Goal: Task Accomplishment & Management: Manage account settings

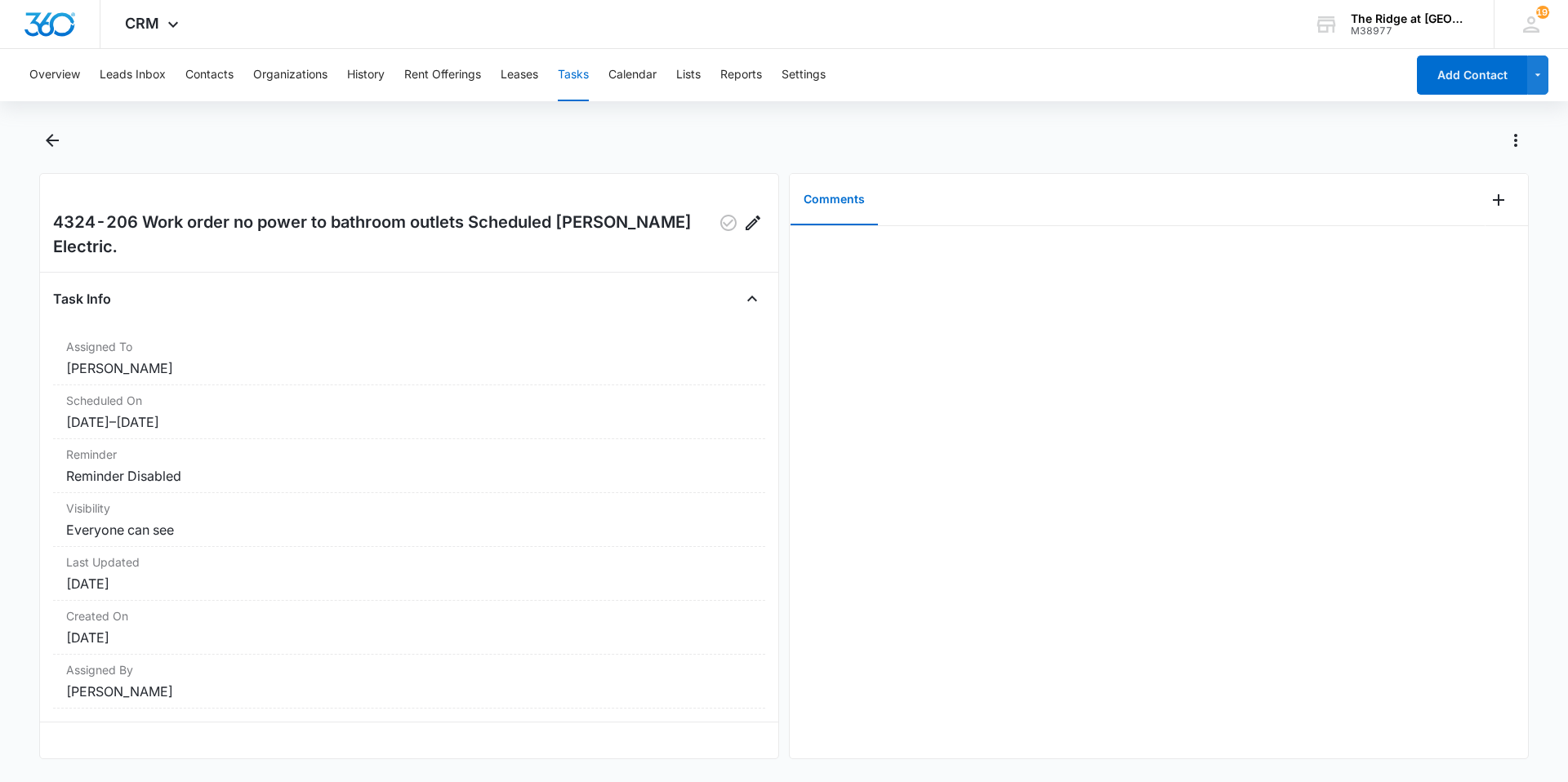
click at [588, 73] on button "Tasks" at bounding box center [573, 74] width 31 height 52
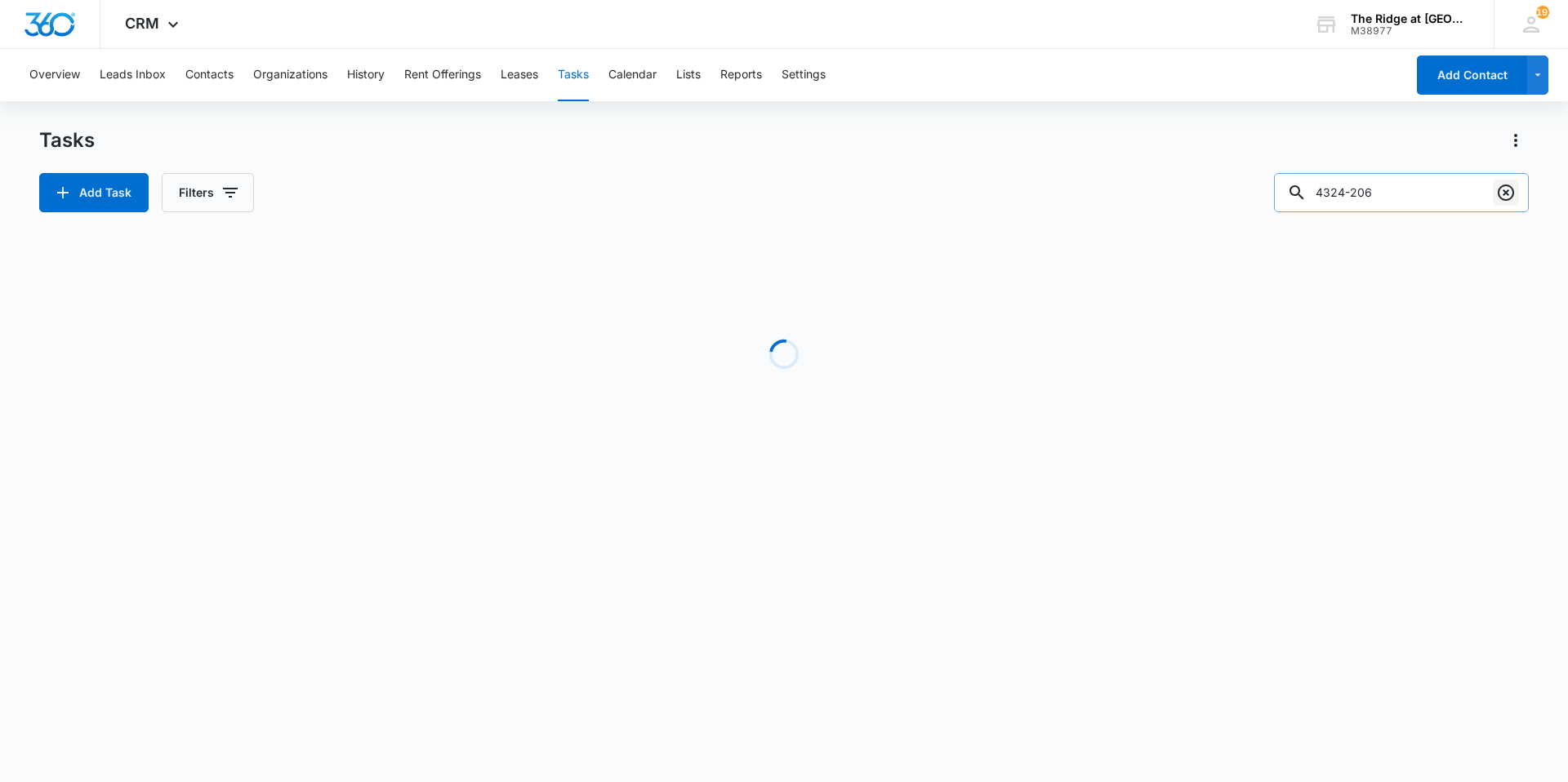
click at [1504, 195] on icon "Clear" at bounding box center [1506, 192] width 17 height 17
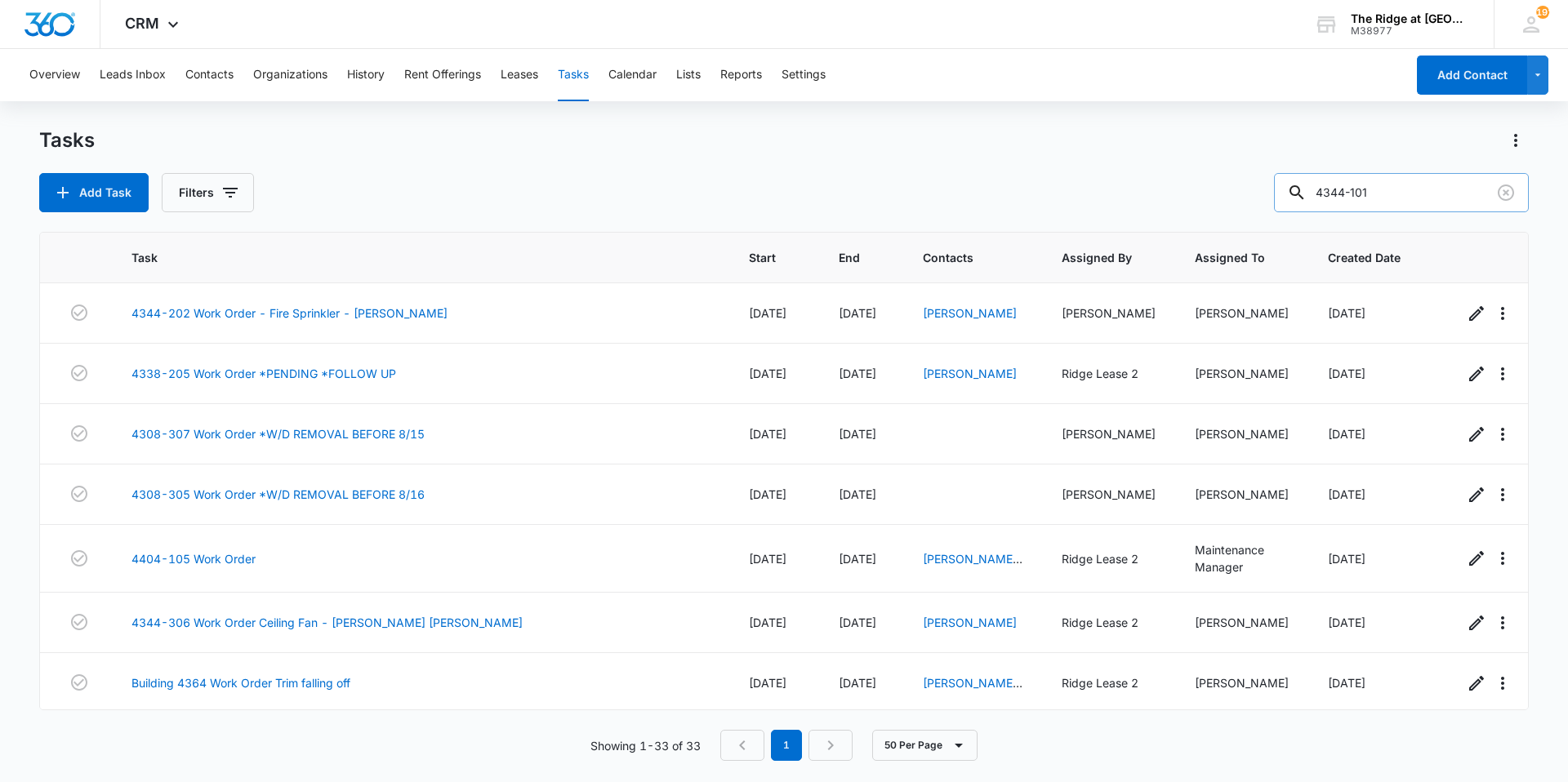
type input "4344-101"
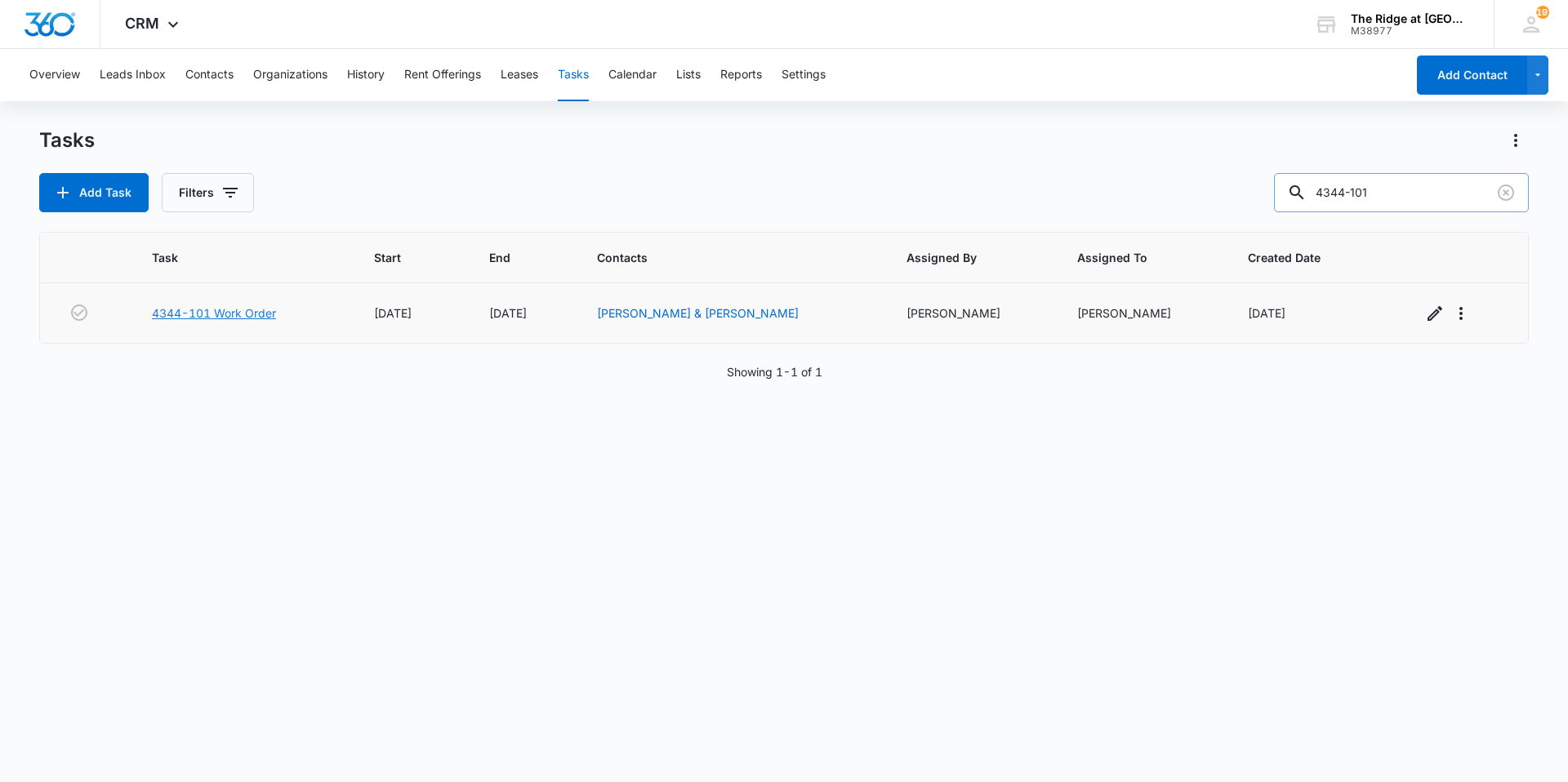
click at [228, 315] on link "4344-101 Work Order" at bounding box center [214, 313] width 124 height 17
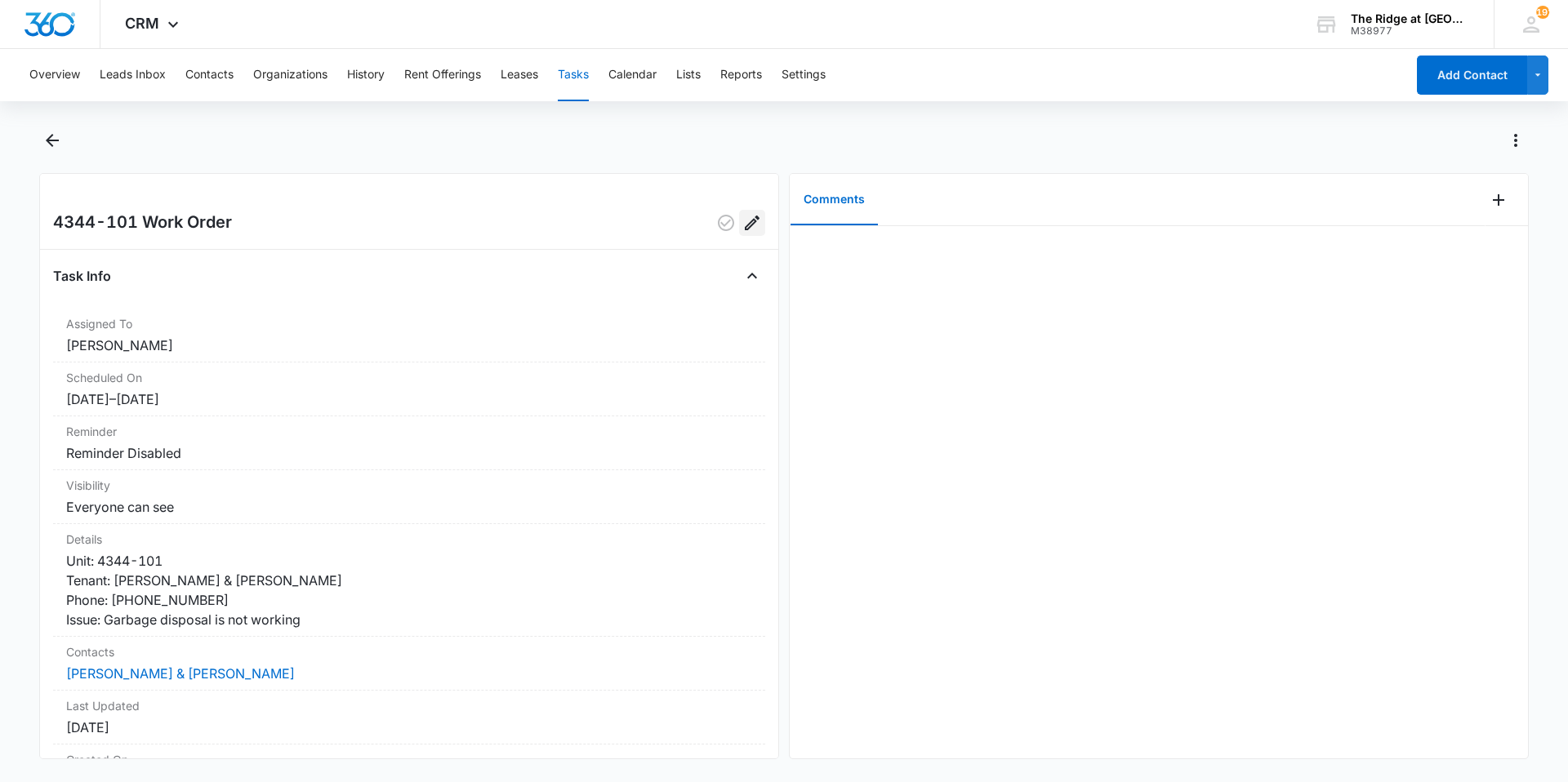
click at [742, 230] on icon "Edit" at bounding box center [752, 223] width 20 height 20
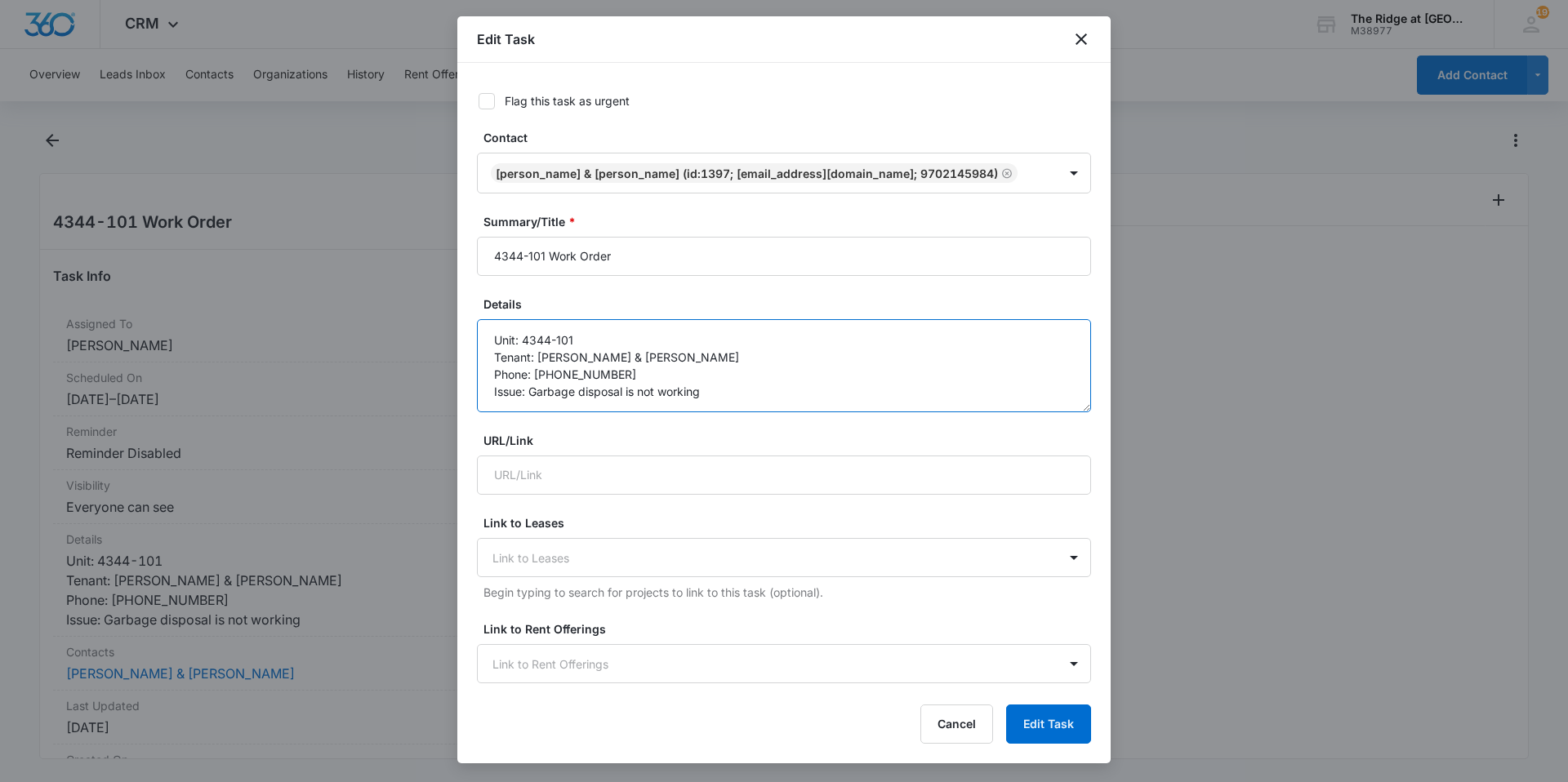
drag, startPoint x: 724, startPoint y: 358, endPoint x: 537, endPoint y: 362, distance: 187.0
click at [537, 362] on textarea "Unit: 4344-101 Tenant: [PERSON_NAME] & [PERSON_NAME] Phone: [PHONE_NUMBER] Issu…" at bounding box center [783, 365] width 614 height 93
click at [1001, 173] on icon "Remove Kyle Campbell & Chasity Wood (ID:1397; kaysoktr2323@gmail.com; 970214598…" at bounding box center [1007, 173] width 12 height 12
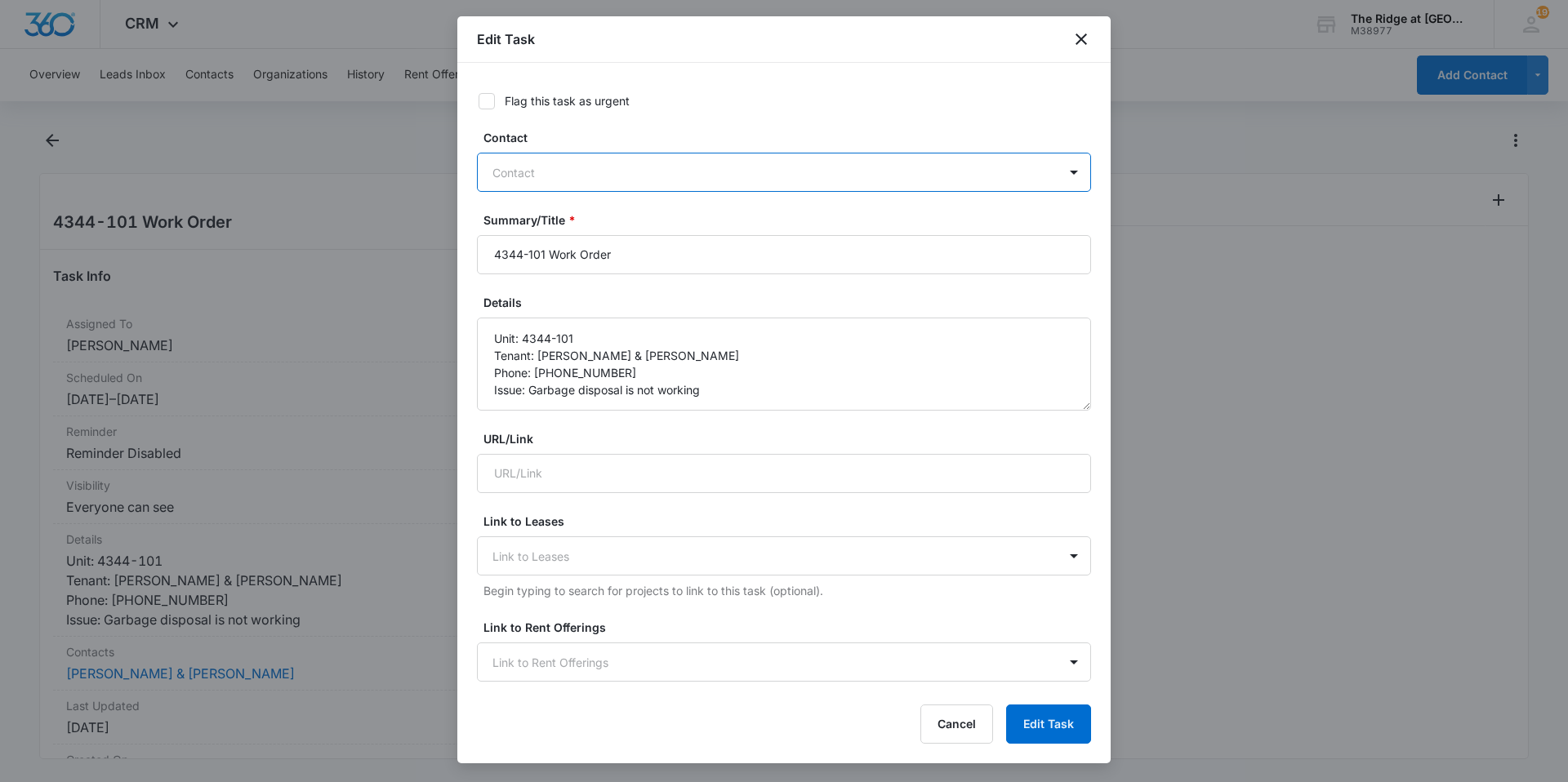
click at [528, 166] on div at bounding box center [774, 173] width 563 height 21
paste input "[PERSON_NAME] [PERSON_NAME]"
type input "[PERSON_NAME] [PERSON_NAME]"
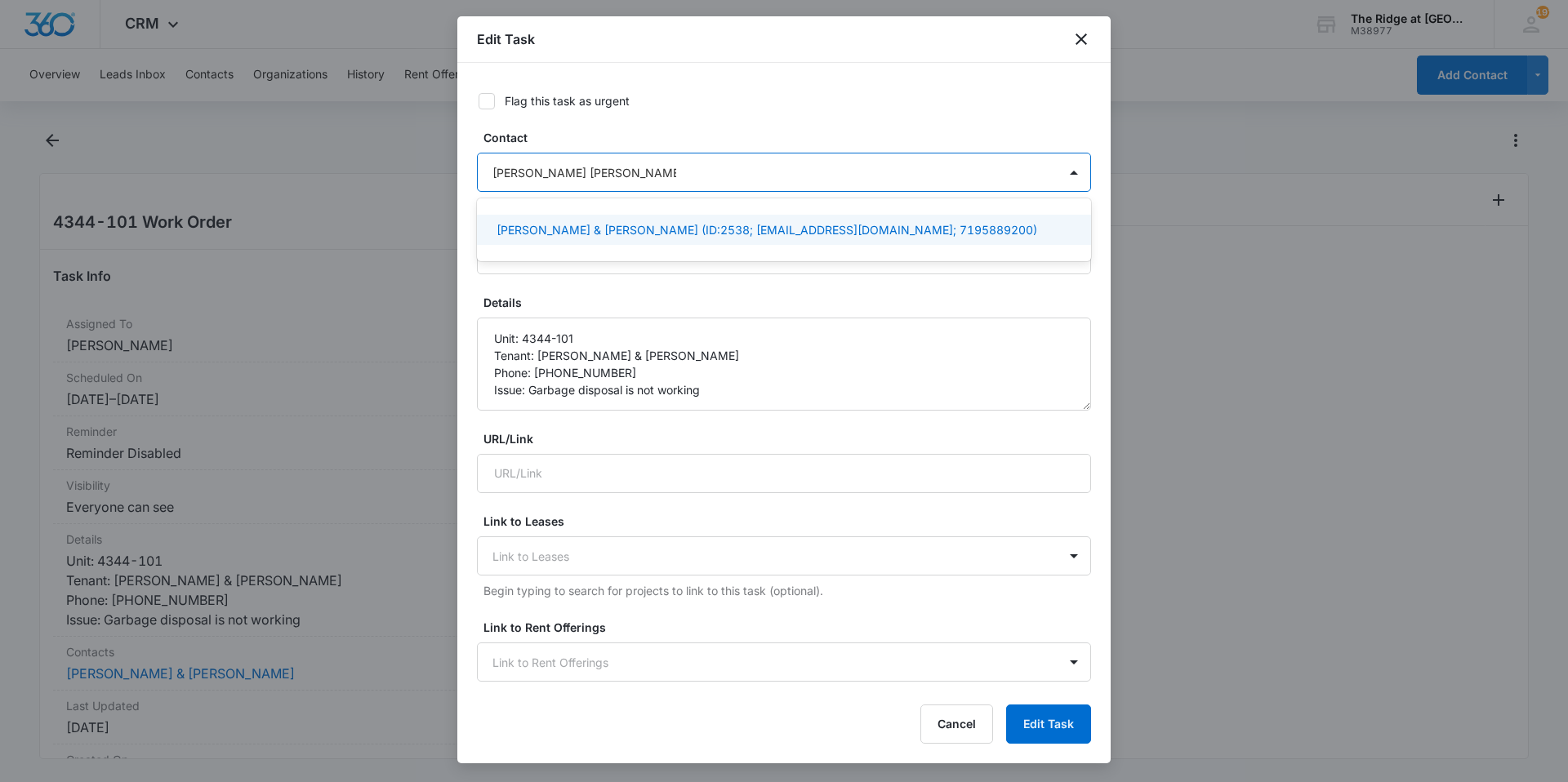
click at [589, 229] on p "[PERSON_NAME] & [PERSON_NAME] (ID:2538; [EMAIL_ADDRESS][DOMAIN_NAME]; 719588920…" at bounding box center [767, 230] width 540 height 17
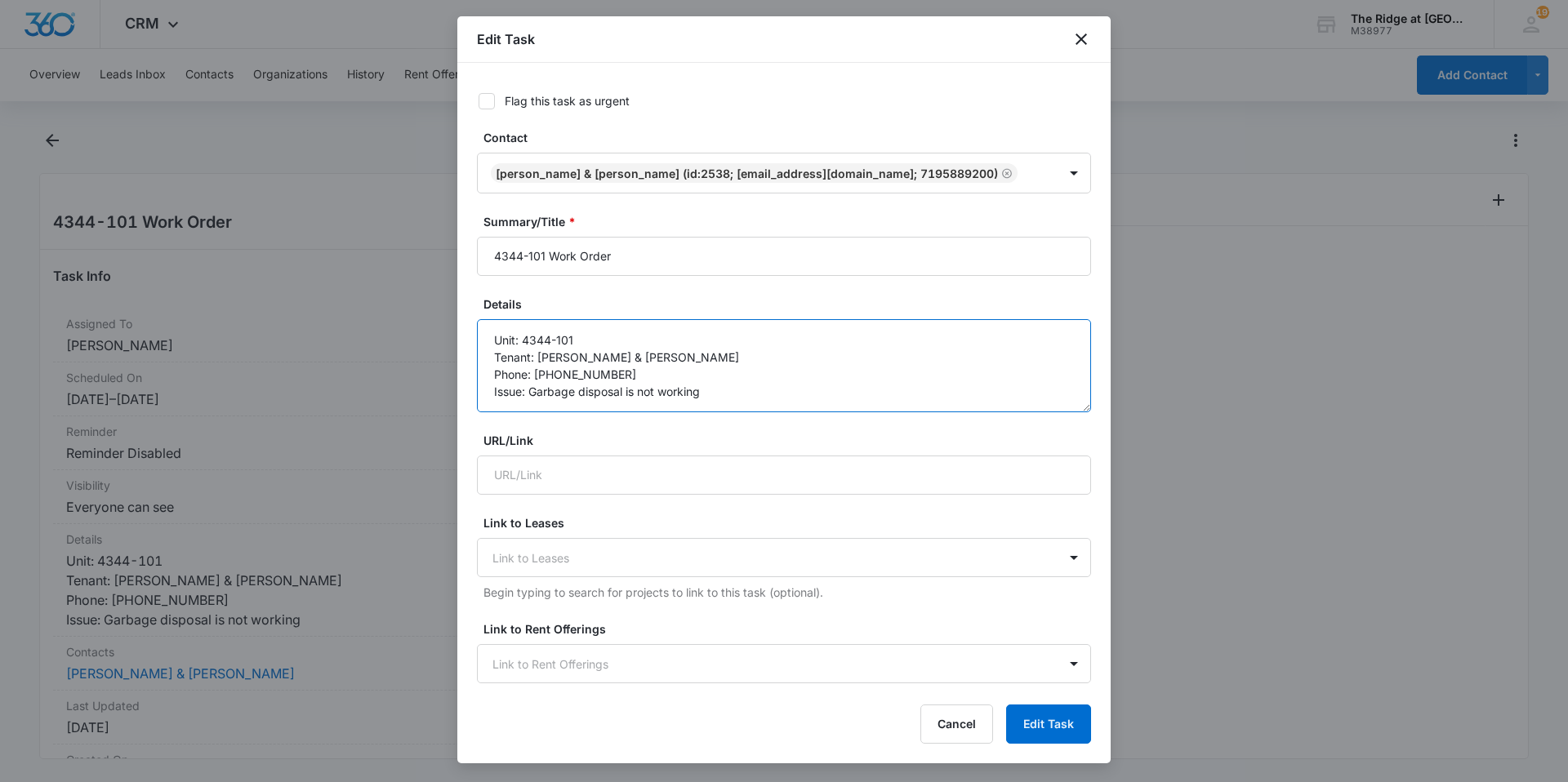
drag, startPoint x: 709, startPoint y: 358, endPoint x: 539, endPoint y: 362, distance: 170.0
click at [539, 362] on textarea "Unit: 4344-101 Tenant: [PERSON_NAME] & [PERSON_NAME] Phone: [PHONE_NUMBER] Issu…" at bounding box center [783, 365] width 614 height 93
paste textarea "[PERSON_NAME] [PERSON_NAME]"
click at [615, 376] on textarea "Unit: 4344-101 Tenant: Leonard Romero Kathryn Romero Phone: 970-214-5984 Issue:…" at bounding box center [783, 365] width 614 height 93
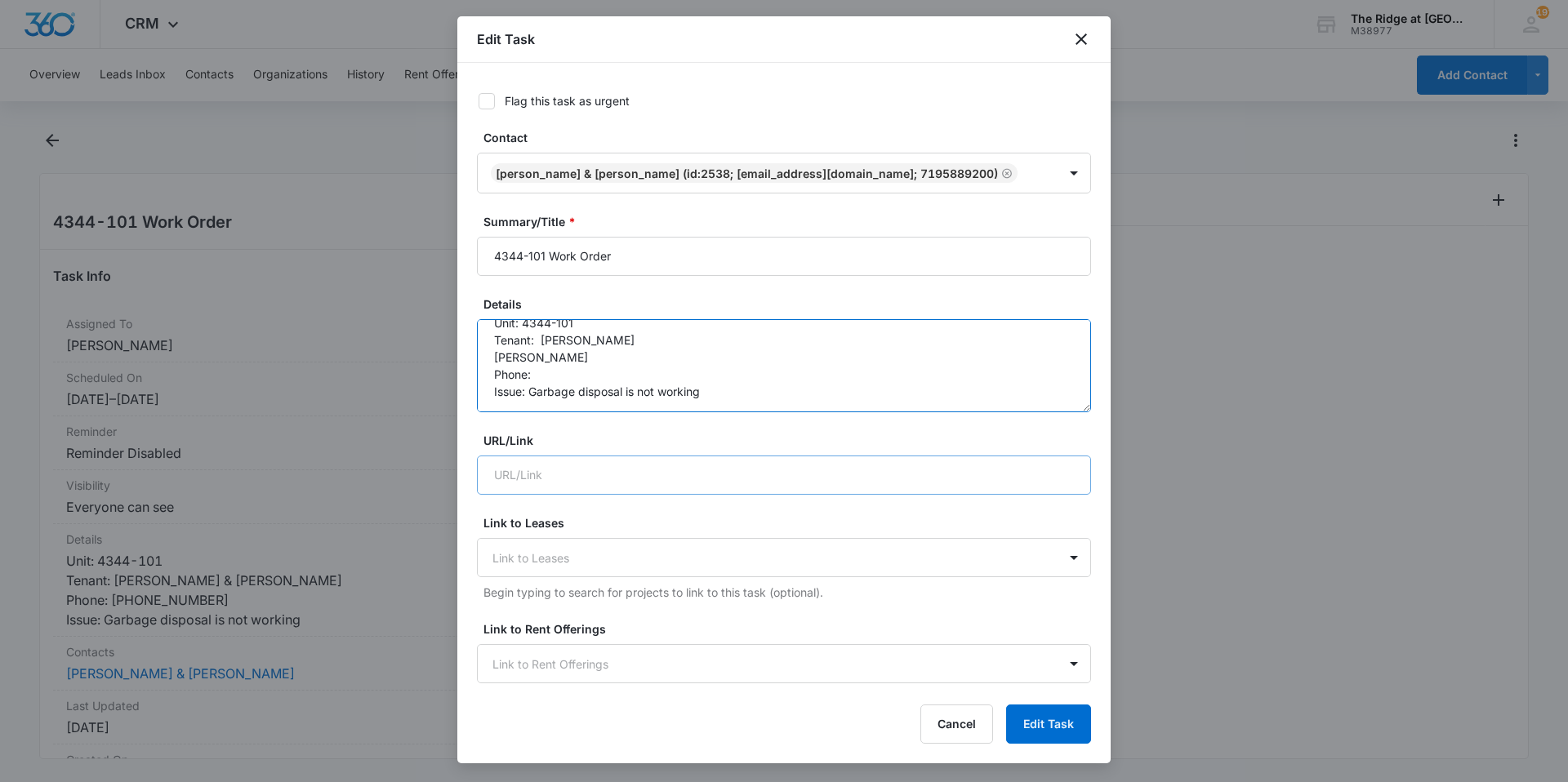
paste textarea "719-588-9200"
type textarea "Unit: 4344-101 Tenant: Leonard Romero Kathryn Romero Phone: 719-588-9200 Issue:…"
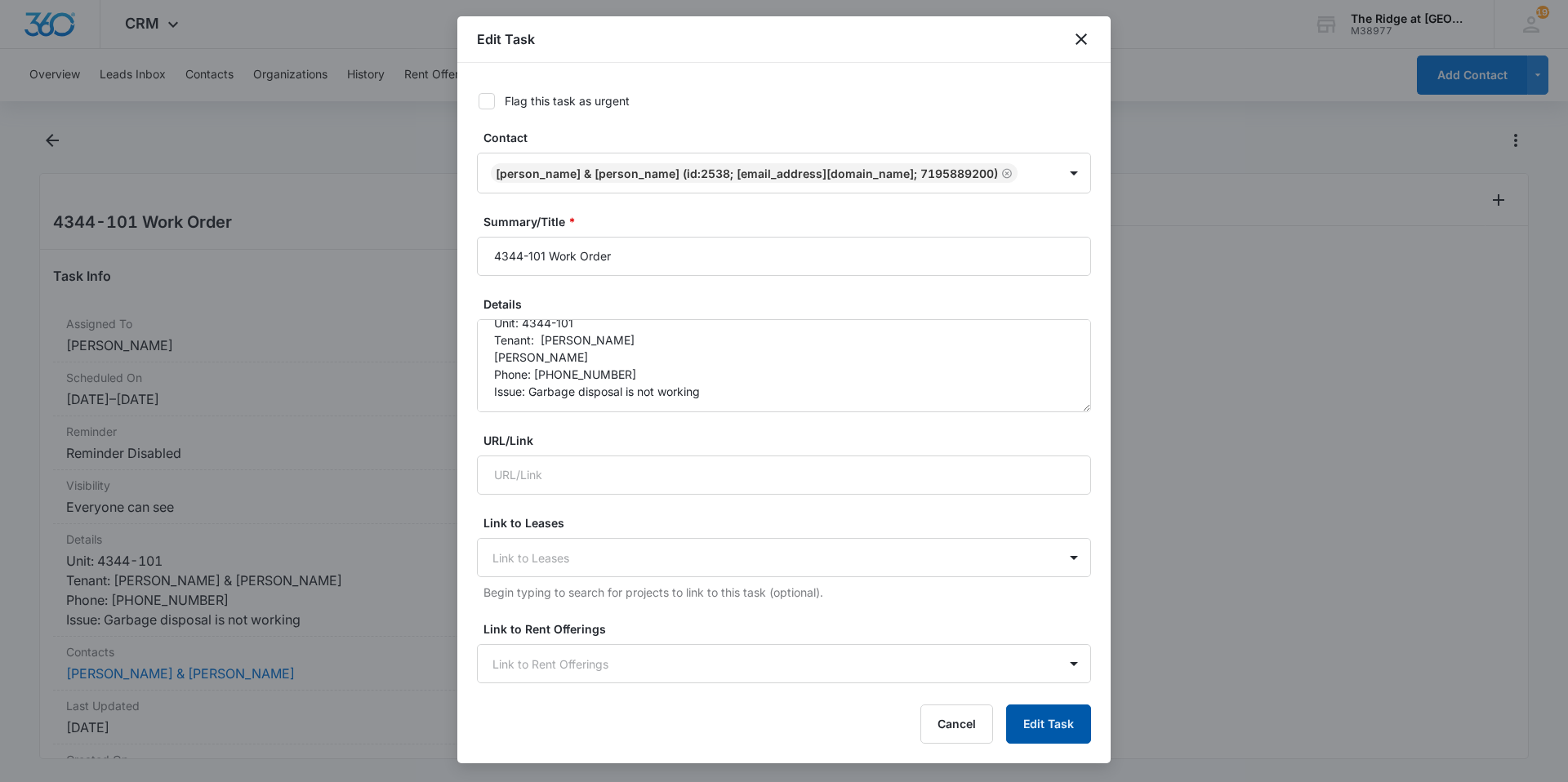
click at [1062, 723] on button "Edit Task" at bounding box center [1048, 723] width 85 height 39
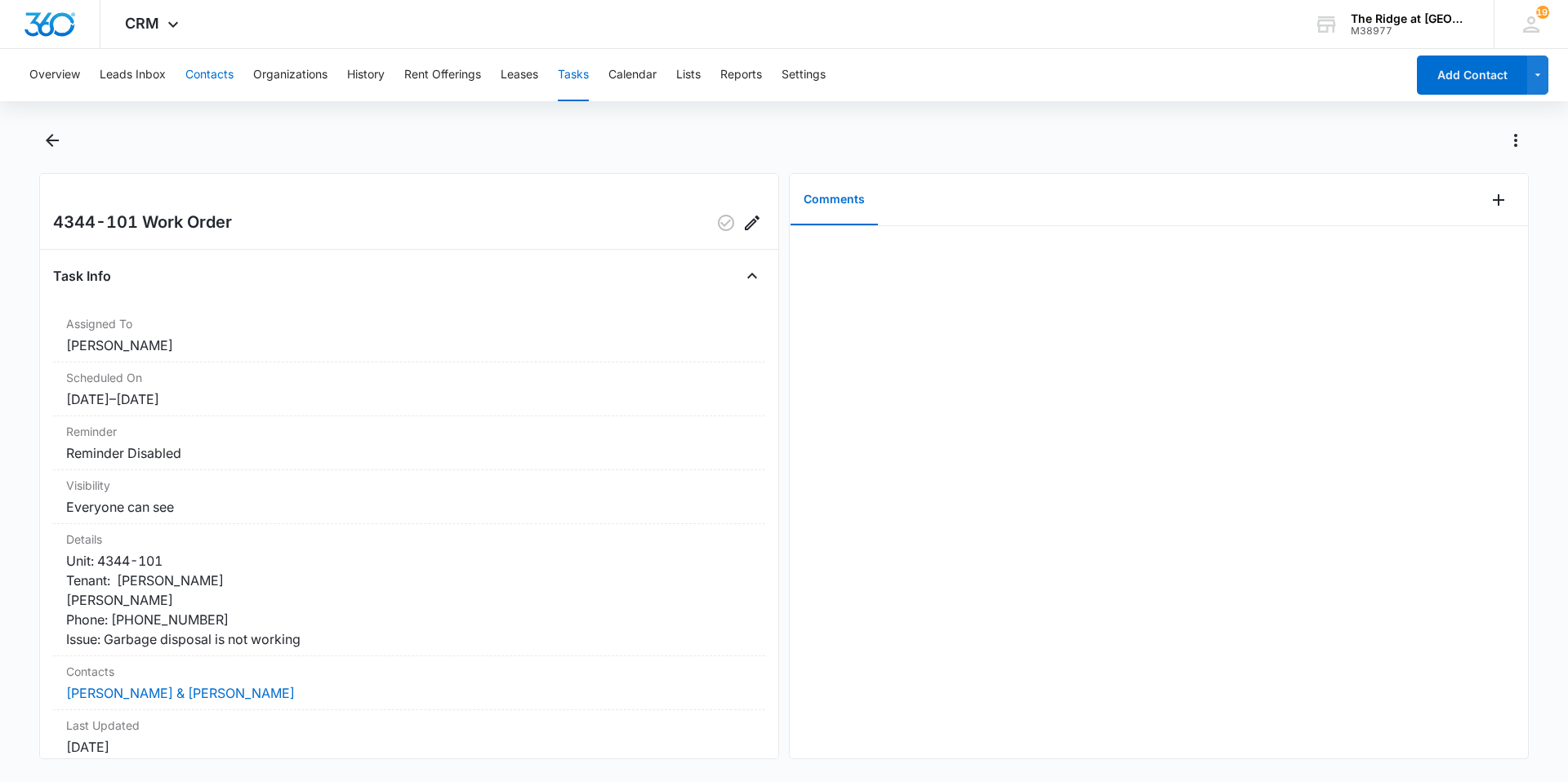
click at [201, 58] on button "Contacts" at bounding box center [209, 74] width 48 height 52
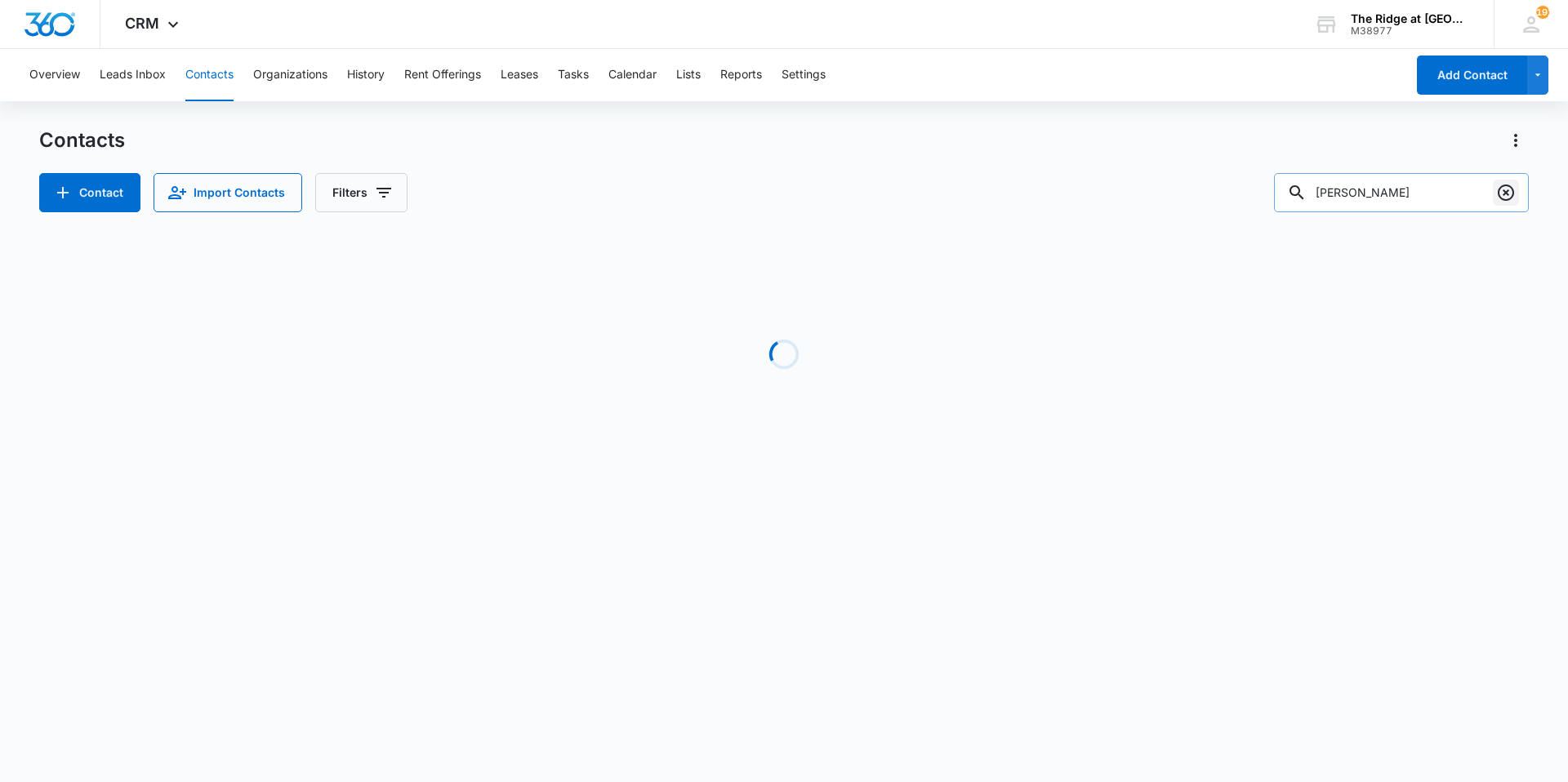
click at [1511, 195] on icon "Clear" at bounding box center [1506, 192] width 20 height 20
paste input "Nancy Fuentes & Monique Quezada"
type input "Nancy Fuentes & Monique Quezada"
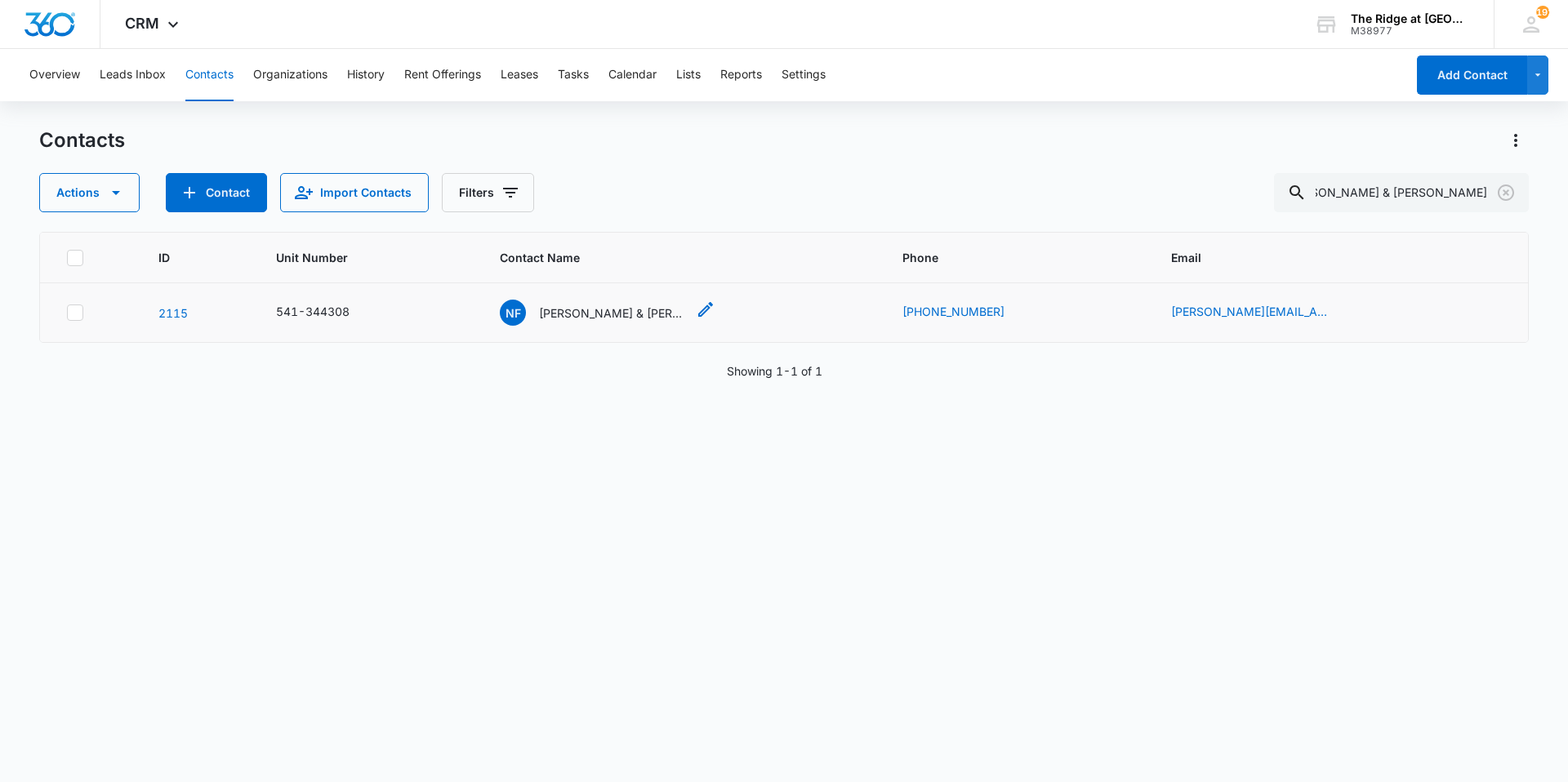
scroll to position [0, 0]
click at [615, 312] on p "Nancy Fuentes & Monique Quezada" at bounding box center [612, 313] width 147 height 17
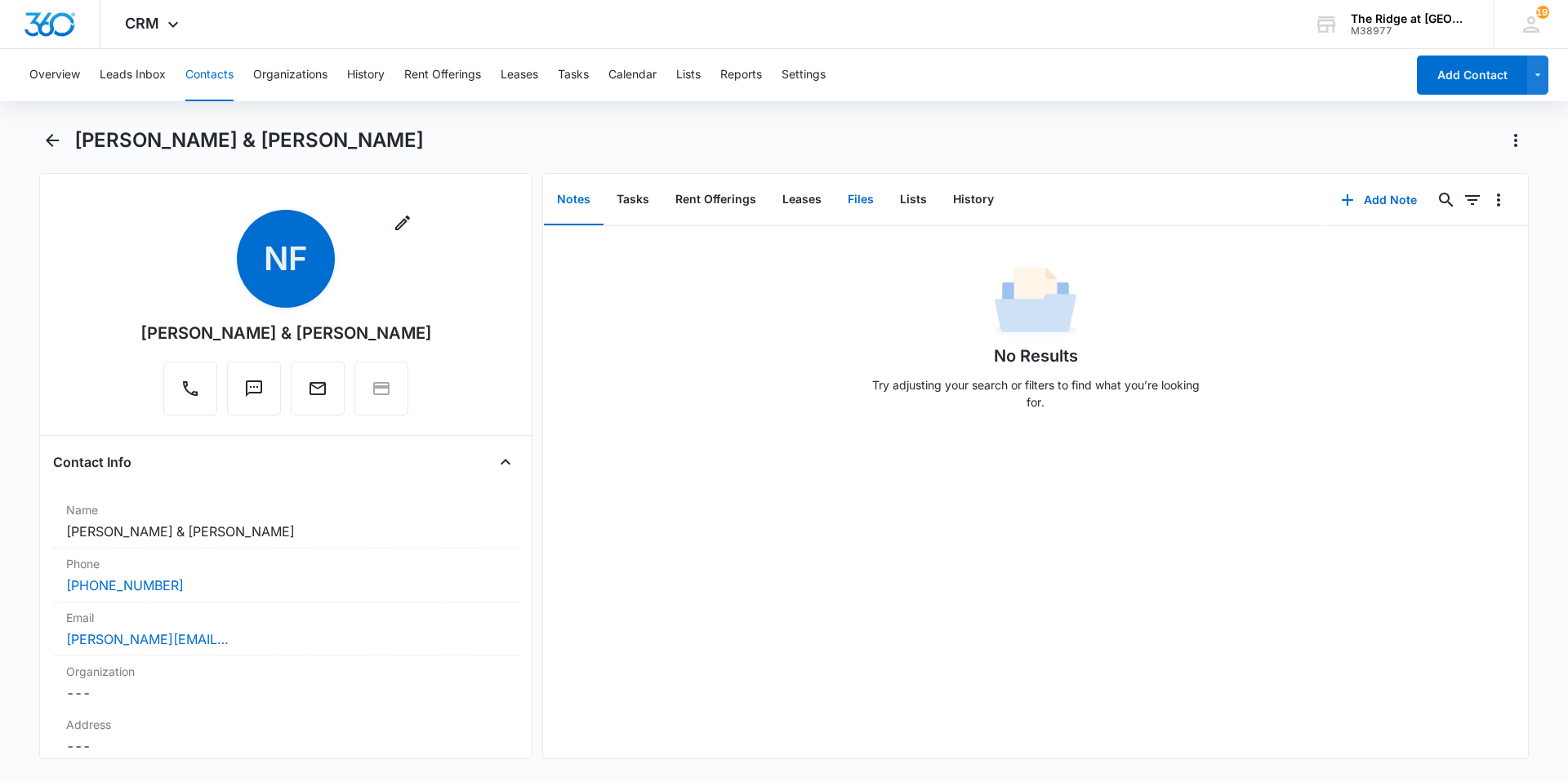
click at [861, 202] on button "Files" at bounding box center [860, 200] width 52 height 50
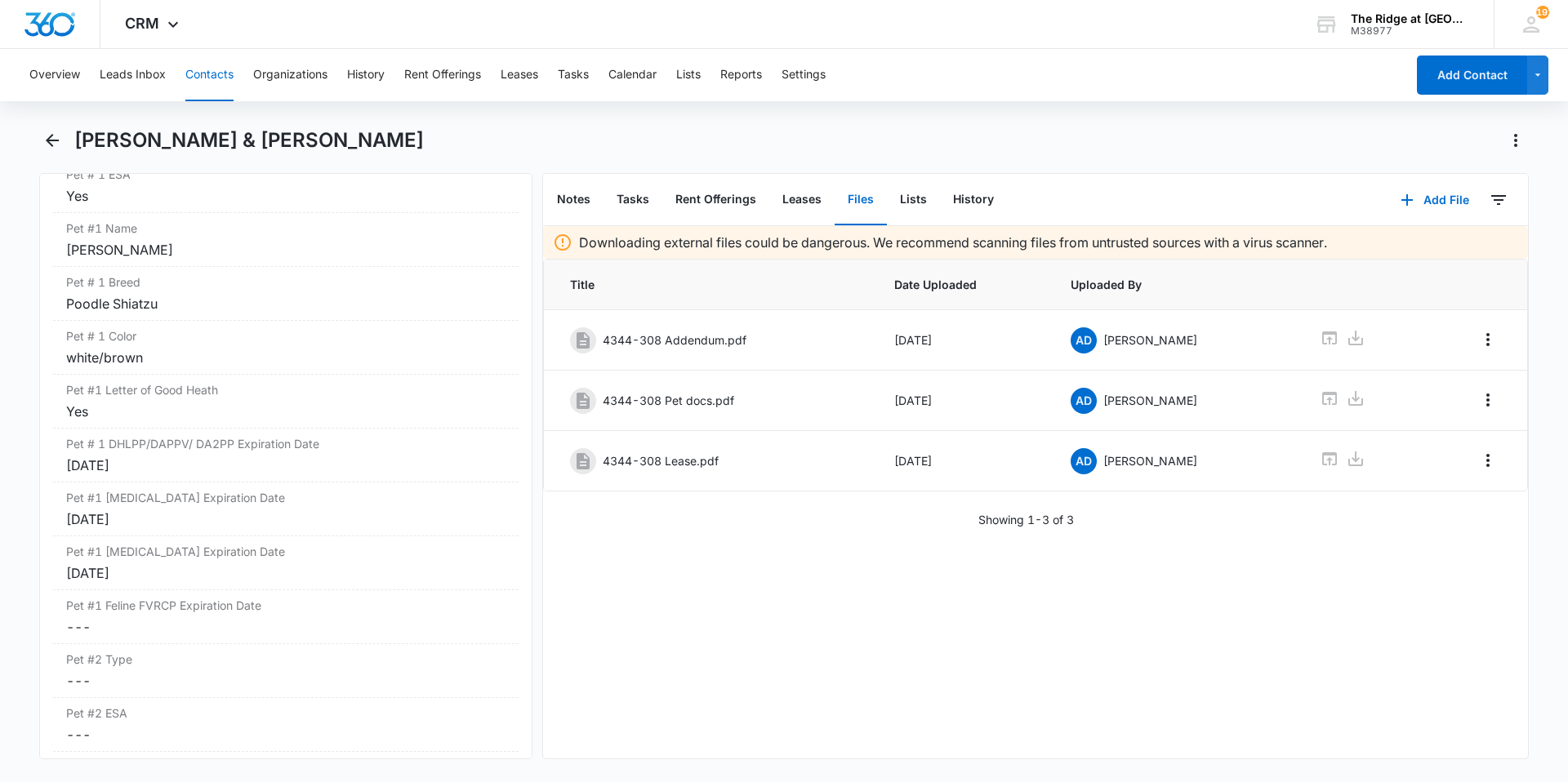
scroll to position [2288, 0]
